Goal: Task Accomplishment & Management: Manage account settings

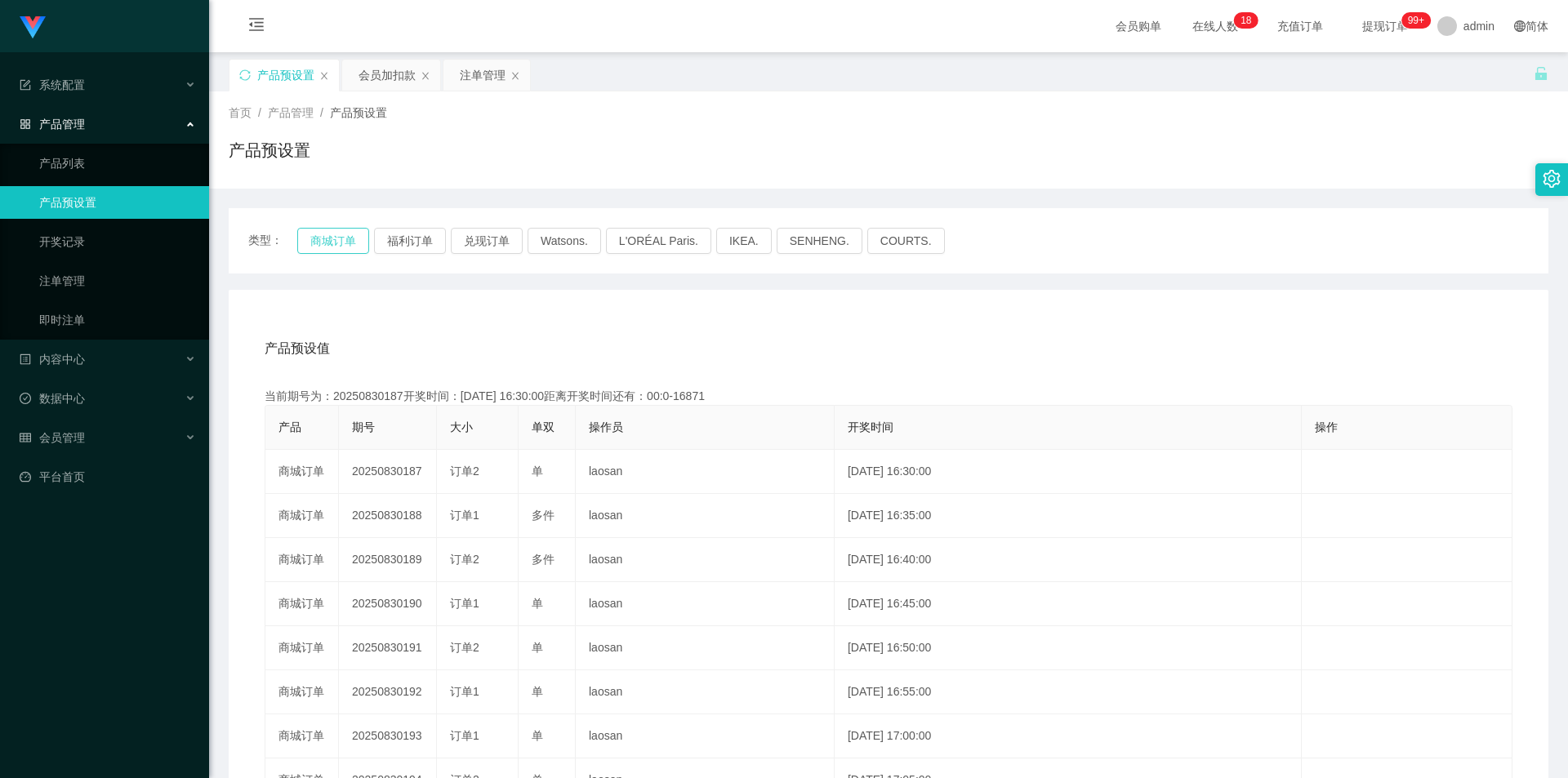
click at [329, 238] on button "商城订单" at bounding box center [333, 241] width 72 height 26
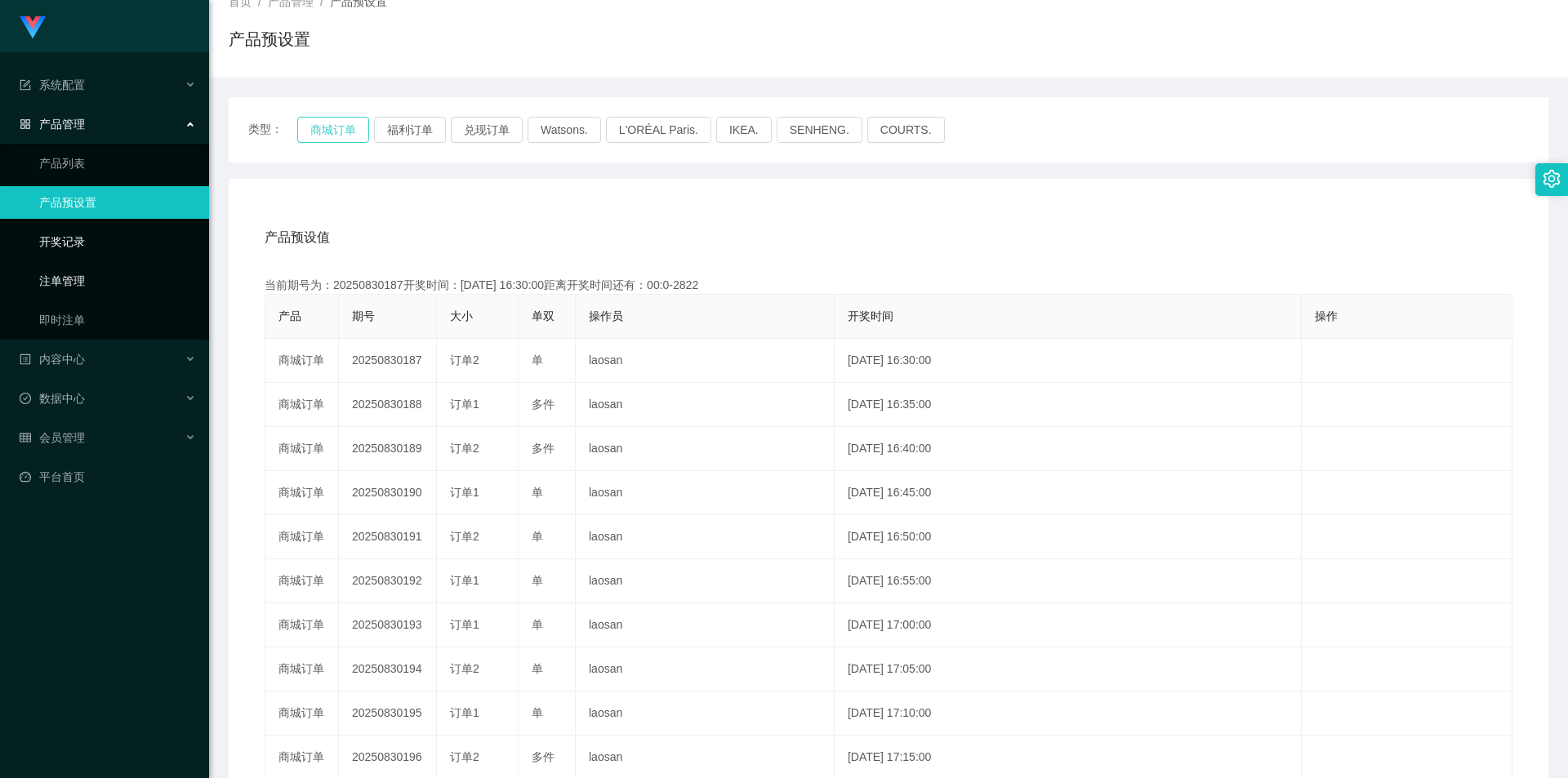
scroll to position [82, 0]
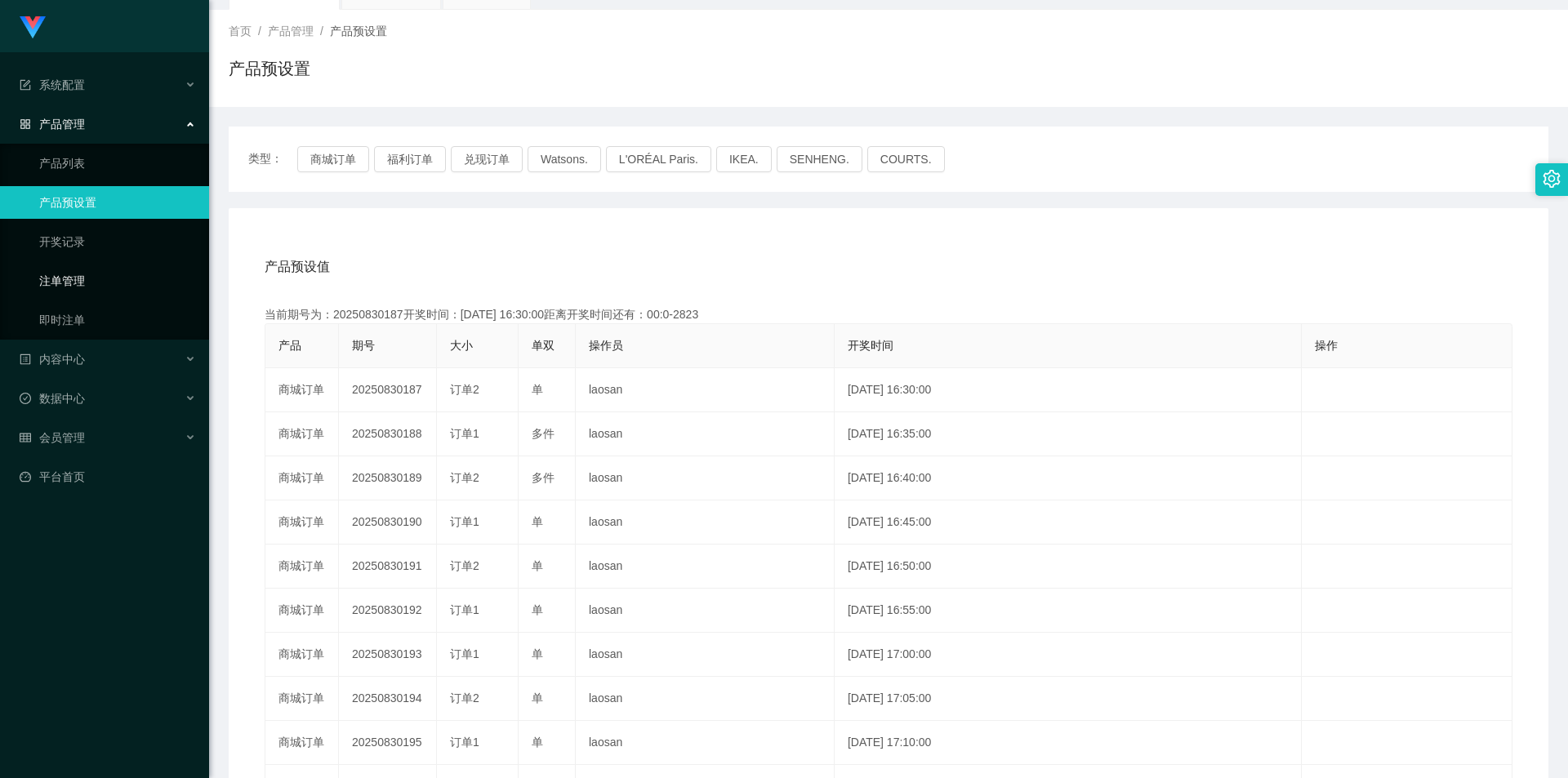
click at [99, 272] on link "注单管理" at bounding box center [118, 281] width 157 height 32
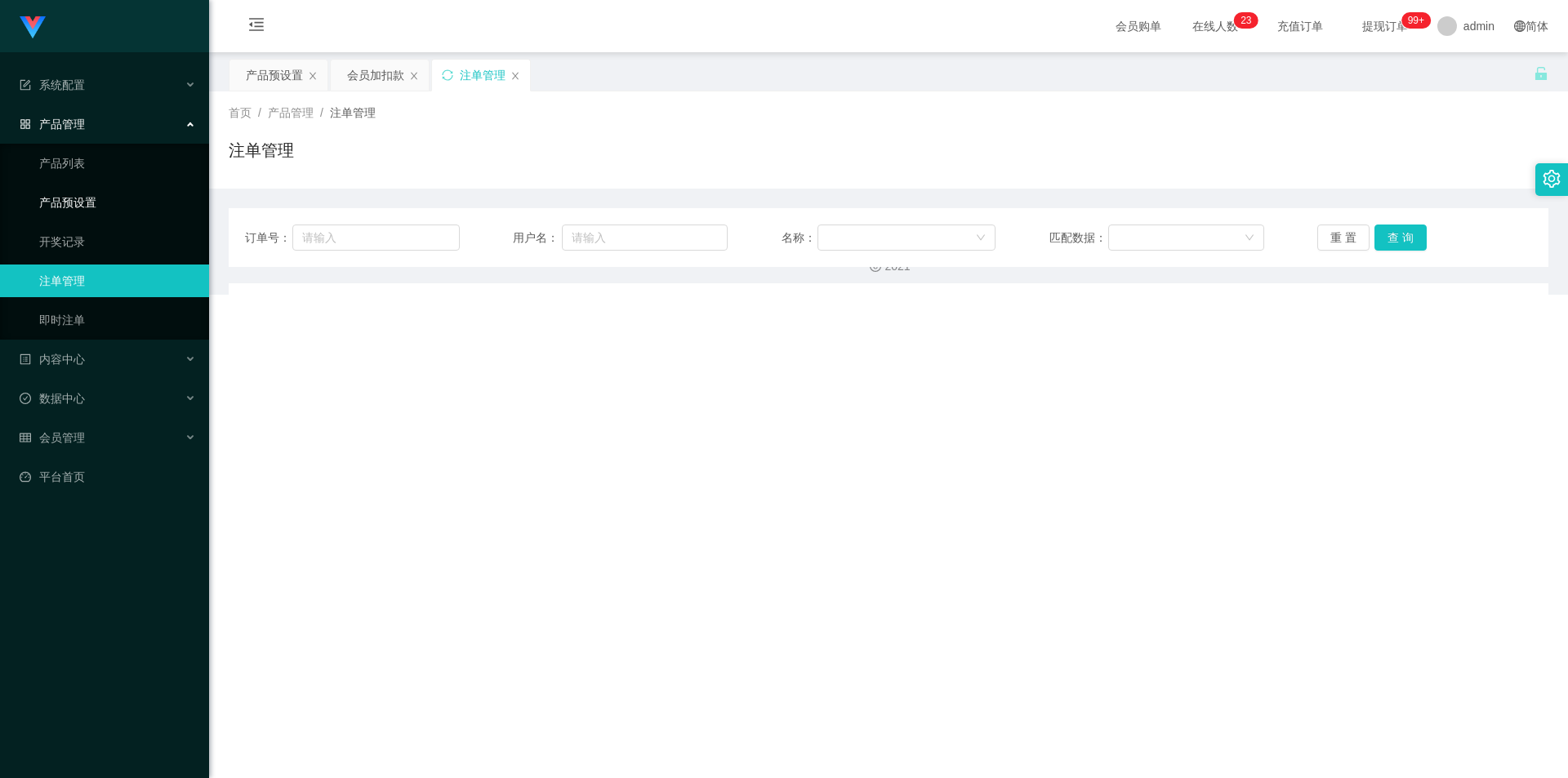
click at [89, 201] on link "产品预设置" at bounding box center [118, 202] width 157 height 32
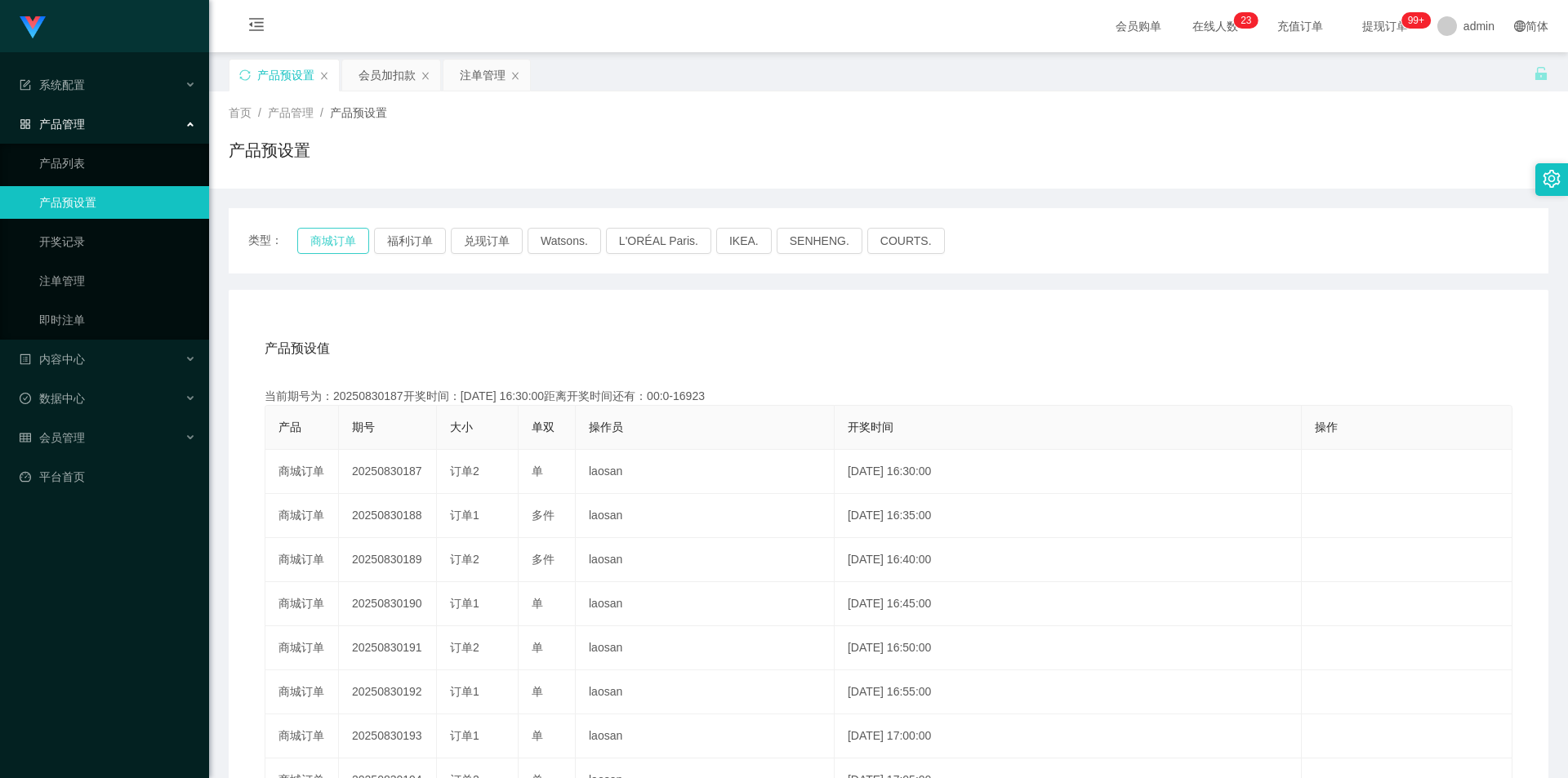
click at [338, 234] on button "商城订单" at bounding box center [333, 241] width 72 height 26
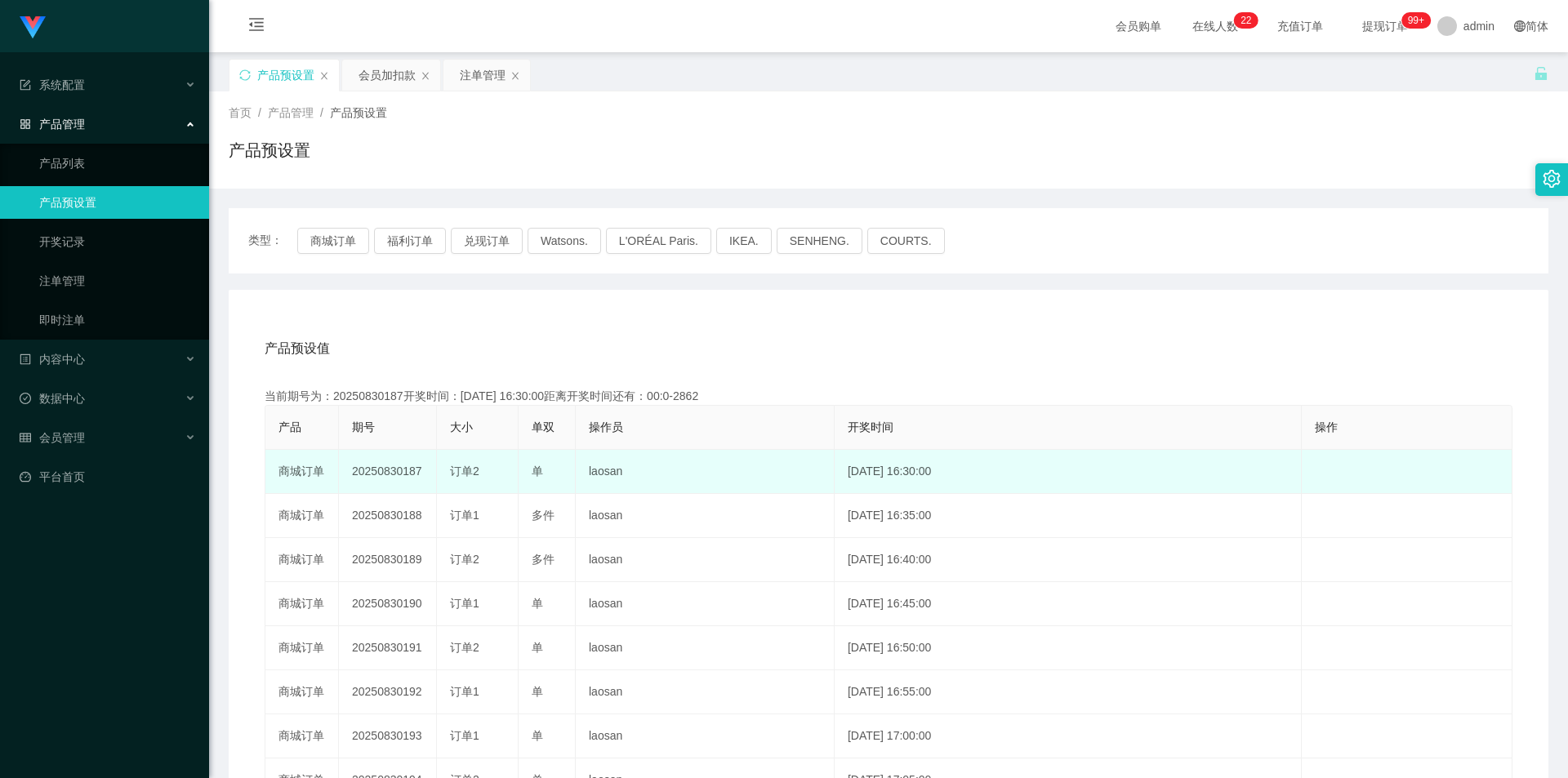
drag, startPoint x: 380, startPoint y: 474, endPoint x: 727, endPoint y: 470, distance: 347.0
click at [727, 470] on tr "商城订单 20250830187 订单2 单 laosan [DATE] 16:30:00 编 辑 限制投注" at bounding box center [889, 472] width 1247 height 44
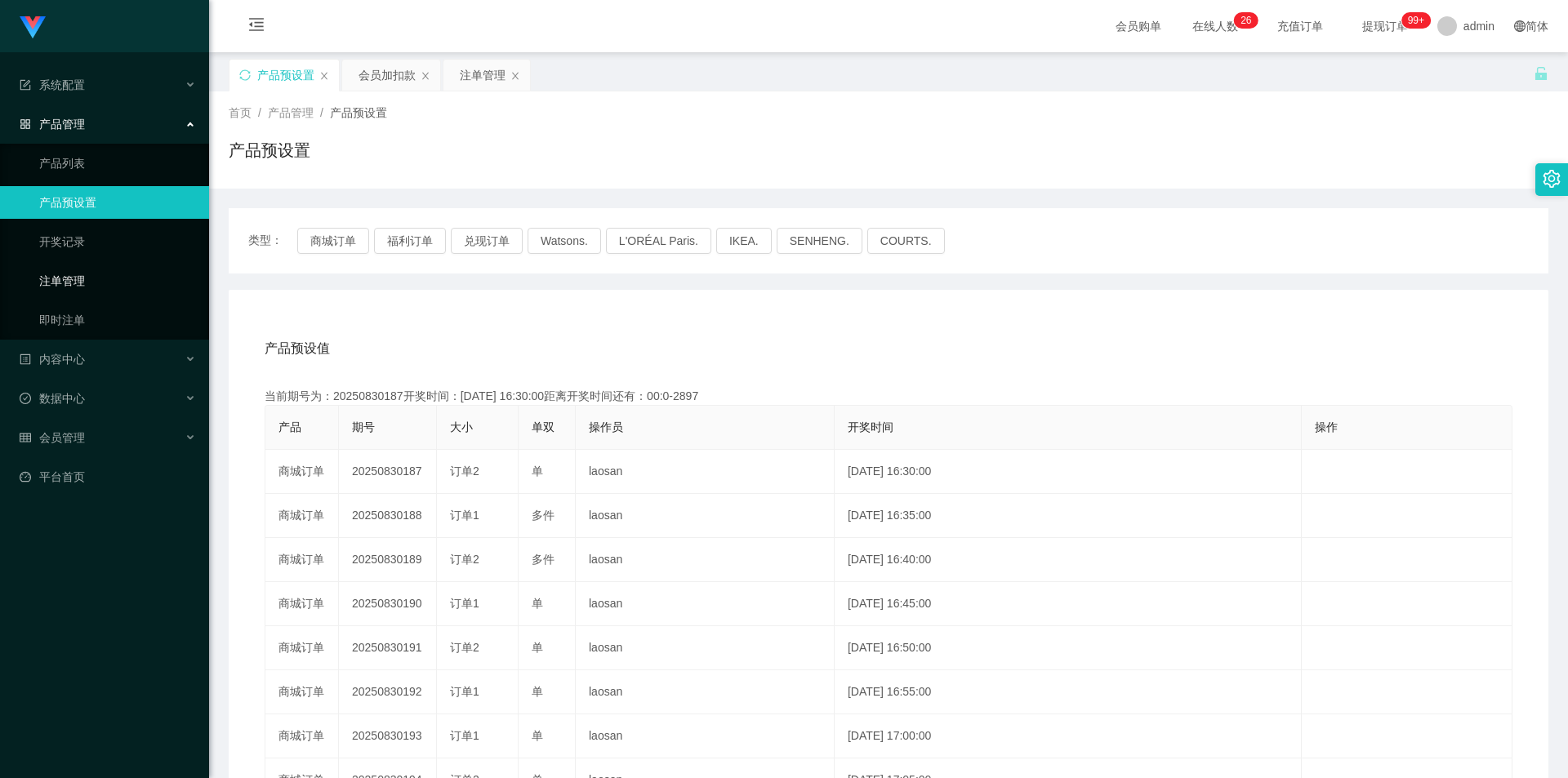
drag, startPoint x: 55, startPoint y: 285, endPoint x: 196, endPoint y: 278, distance: 141.2
click at [55, 285] on link "注单管理" at bounding box center [118, 281] width 157 height 32
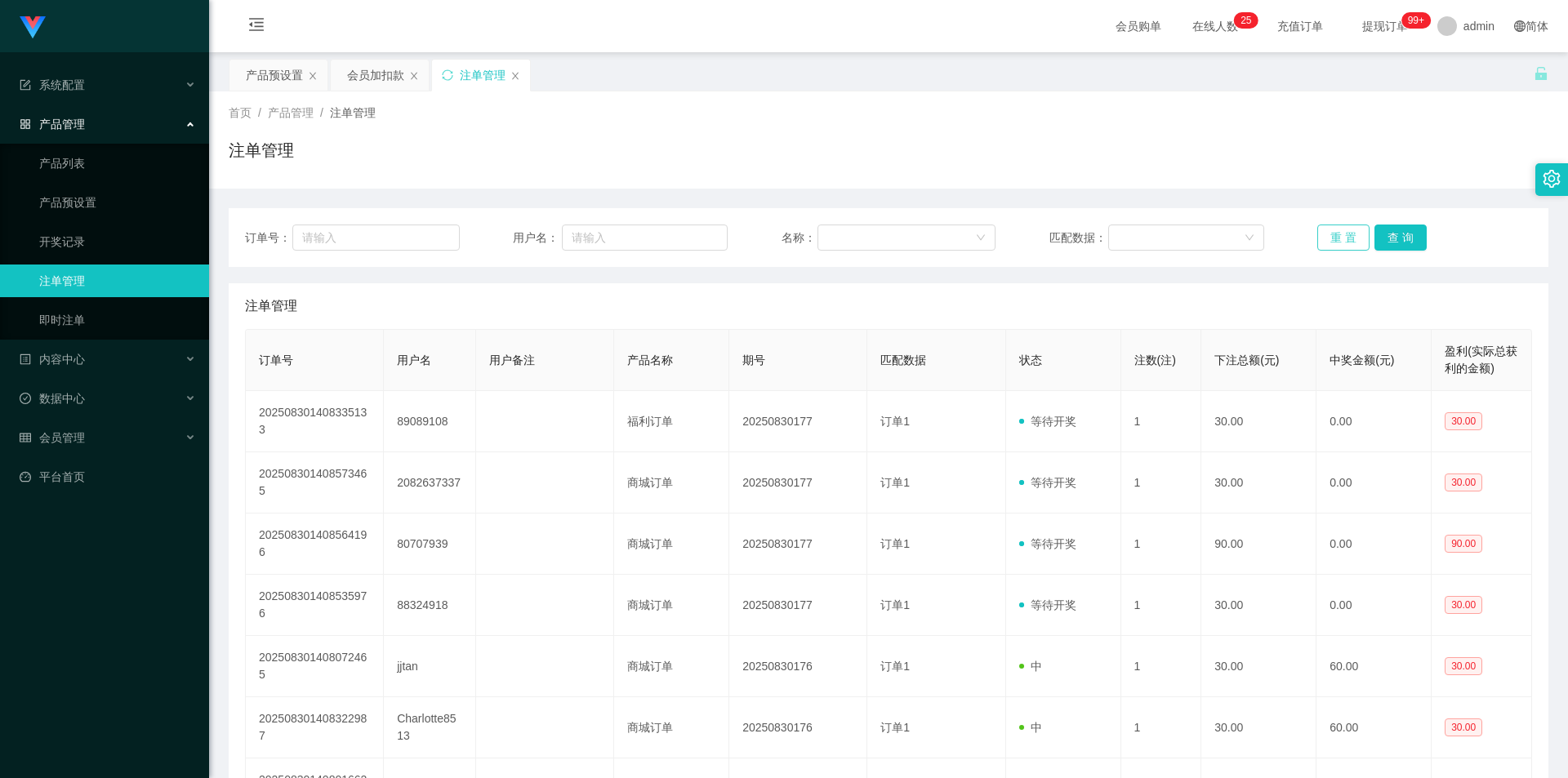
click at [1335, 239] on button "重 置" at bounding box center [1344, 238] width 53 height 26
click at [1341, 225] on button "重 置" at bounding box center [1344, 238] width 53 height 26
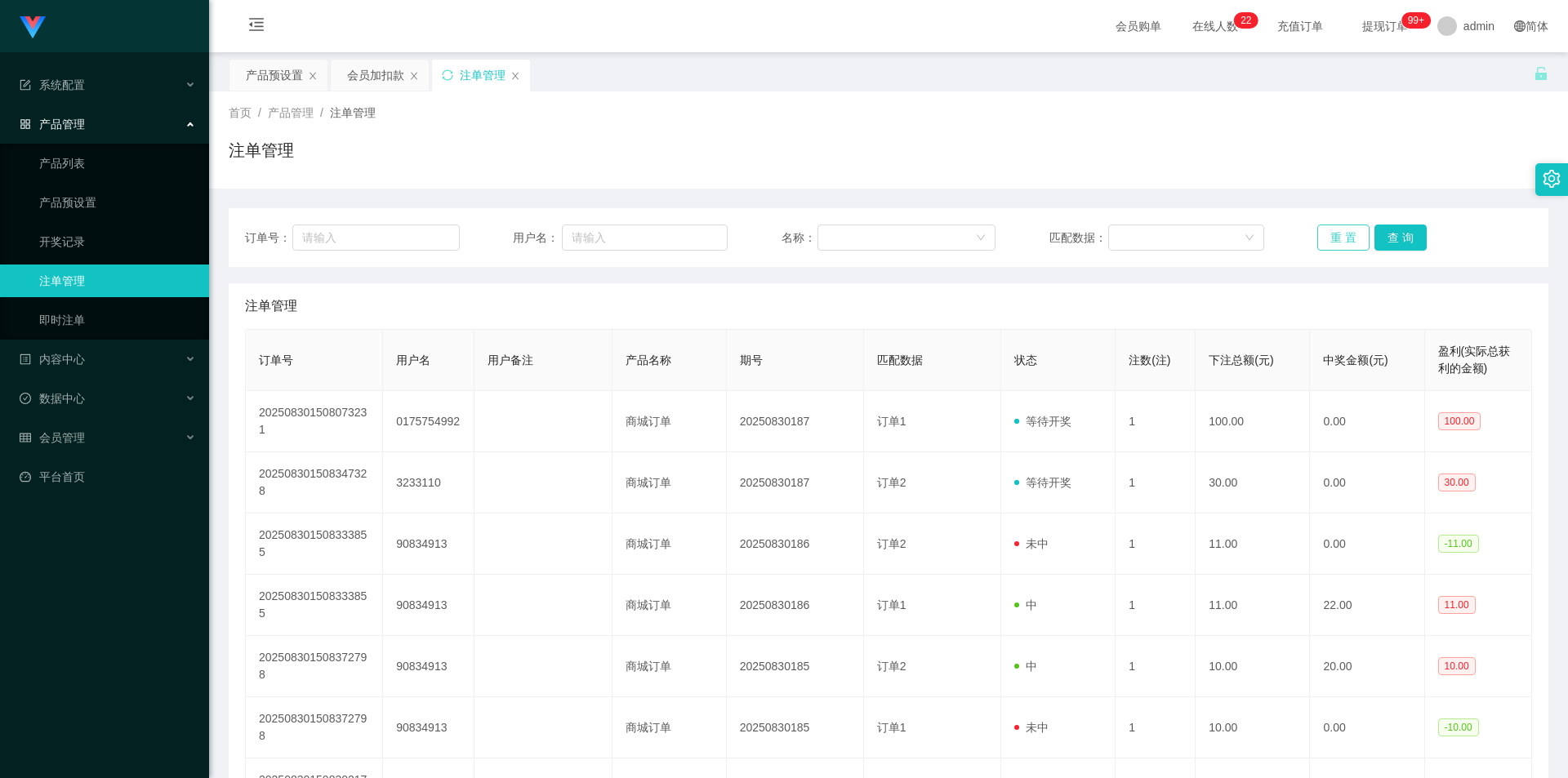
click at [1341, 225] on button "重 置" at bounding box center [1344, 238] width 53 height 26
